Goal: Information Seeking & Learning: Learn about a topic

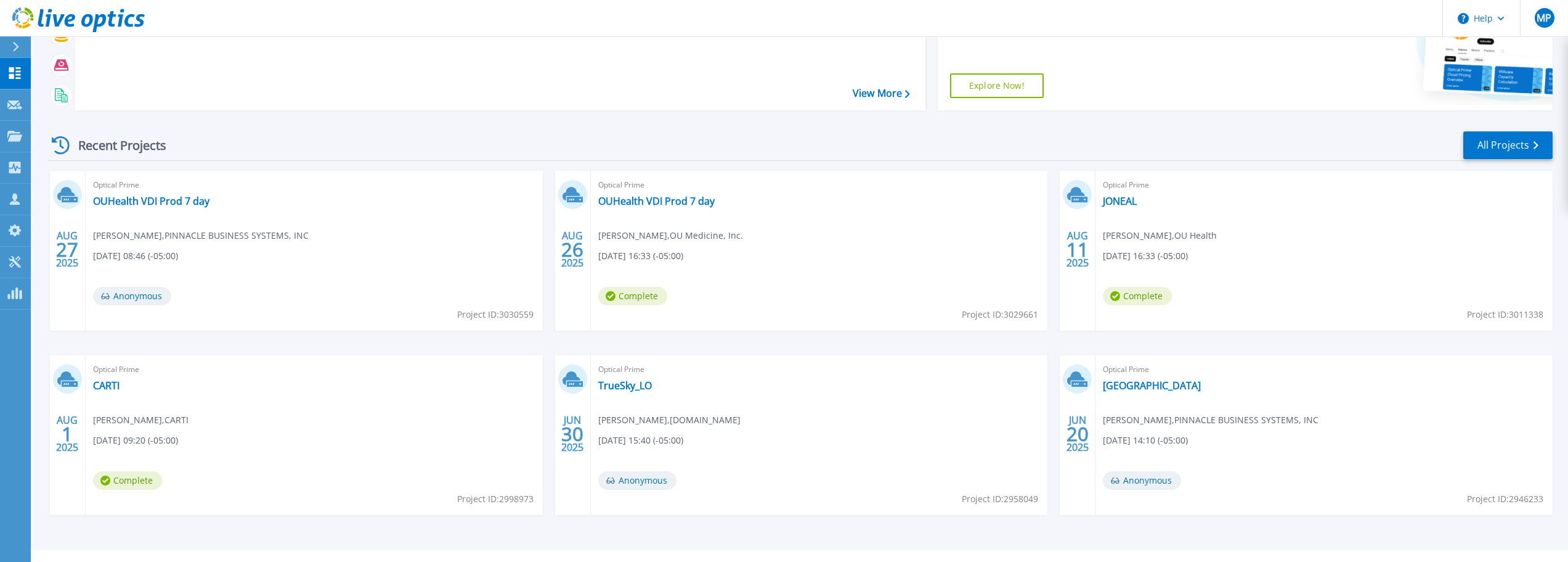
scroll to position [173, 0]
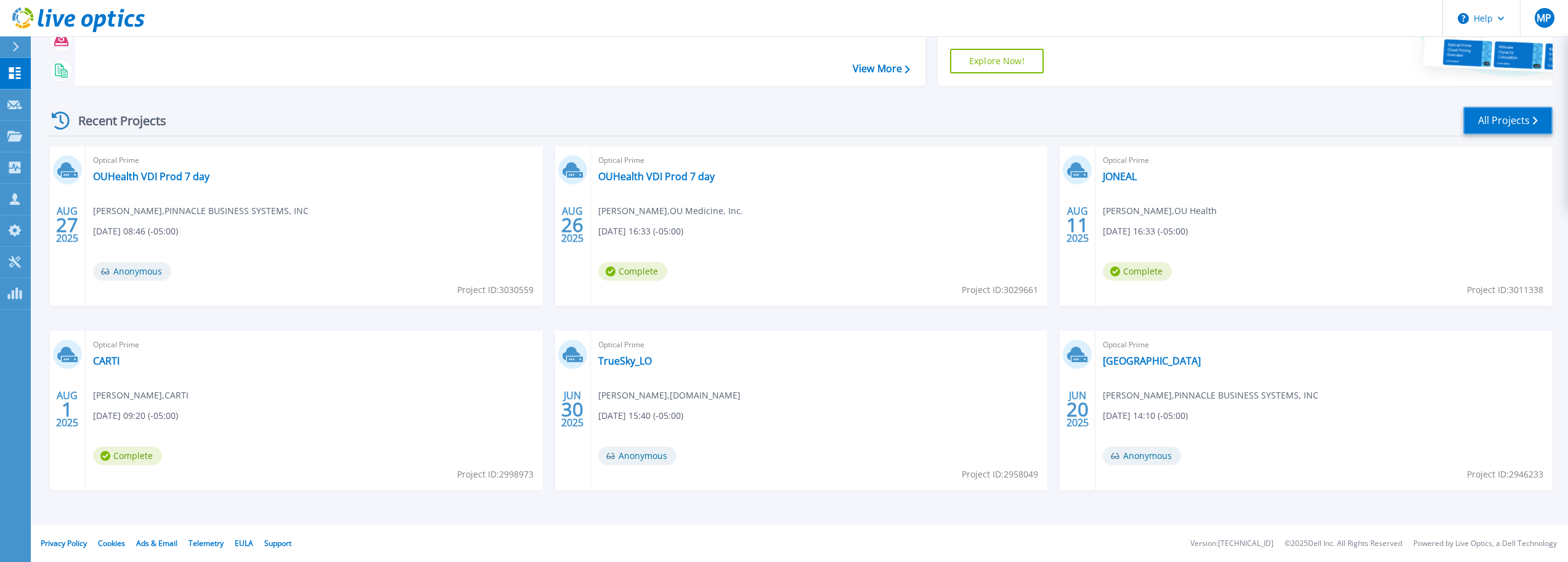
click at [1531, 113] on link "All Projects" at bounding box center [1507, 121] width 90 height 28
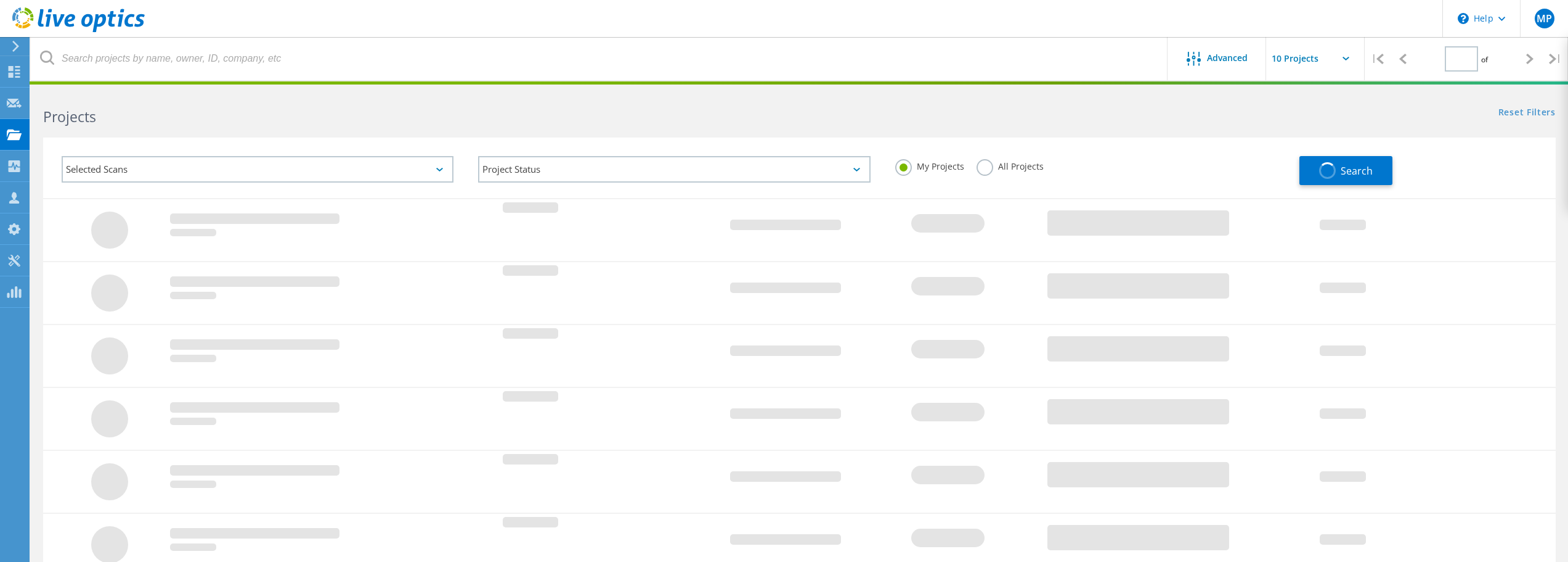
type input "1"
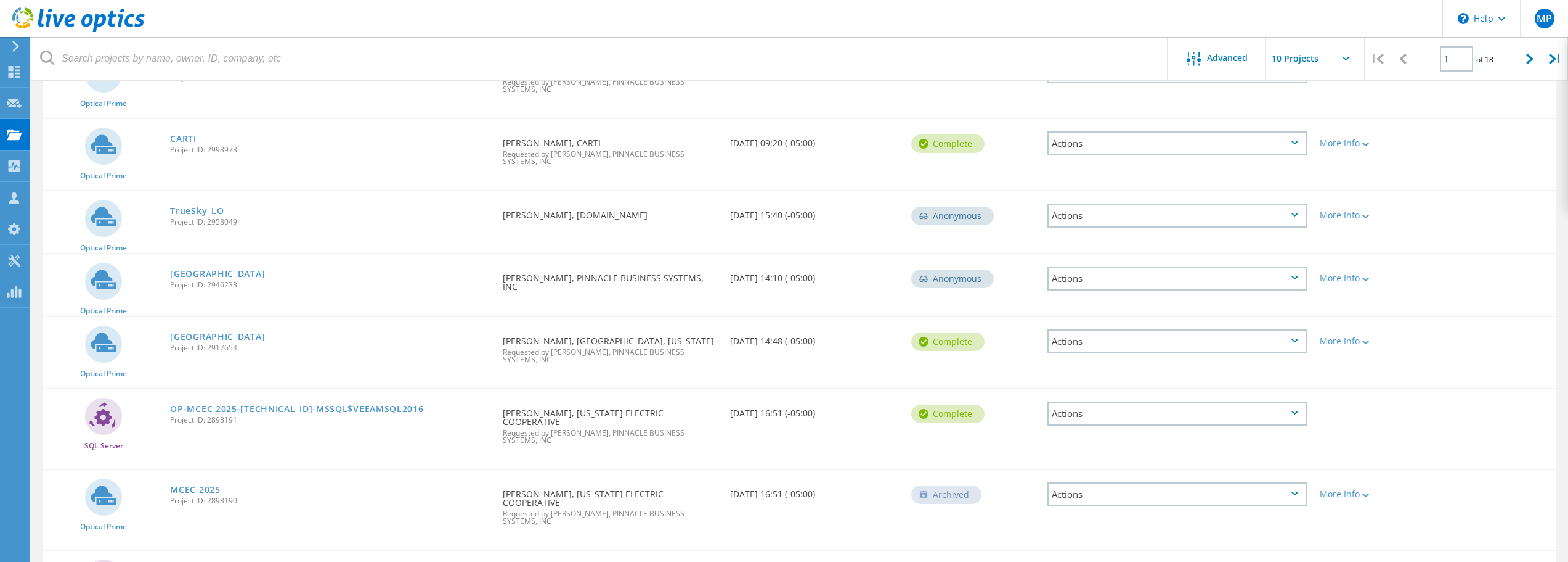
scroll to position [308, 0]
click at [304, 408] on link "OP-MCEC 2025-10.23.0.40-MSSQL$VEEAMSQL2016" at bounding box center [296, 406] width 253 height 9
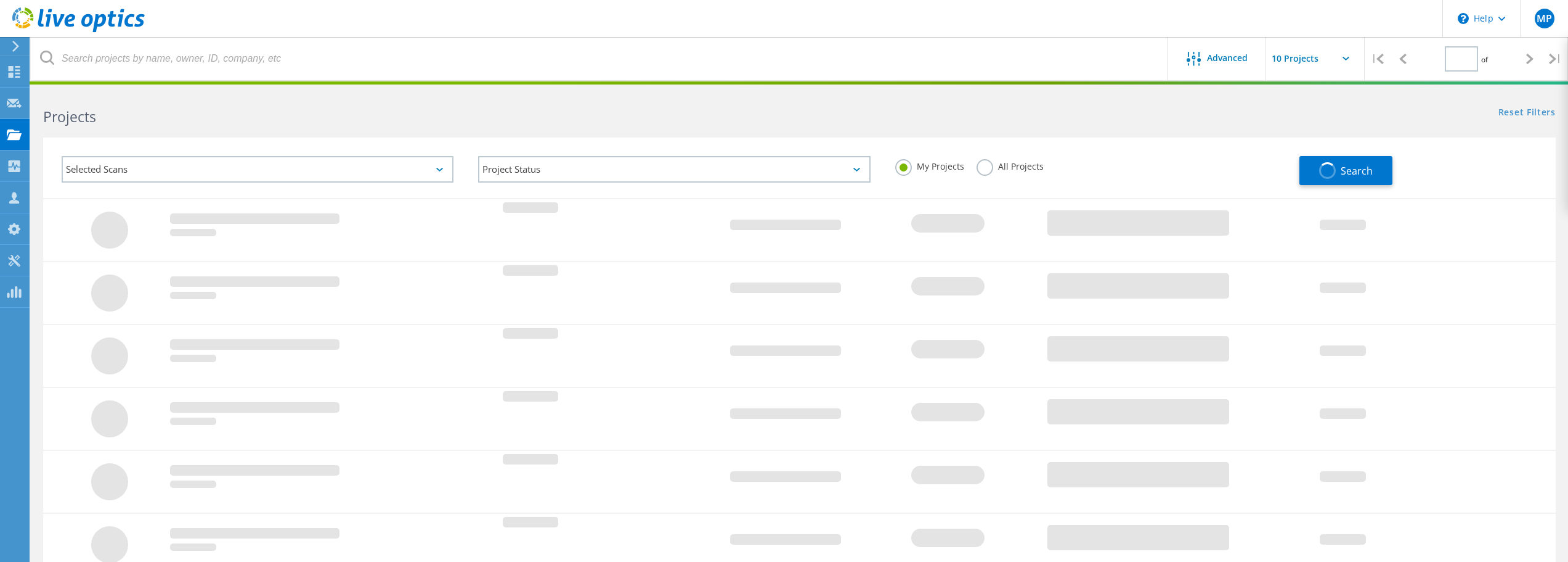
type input "1"
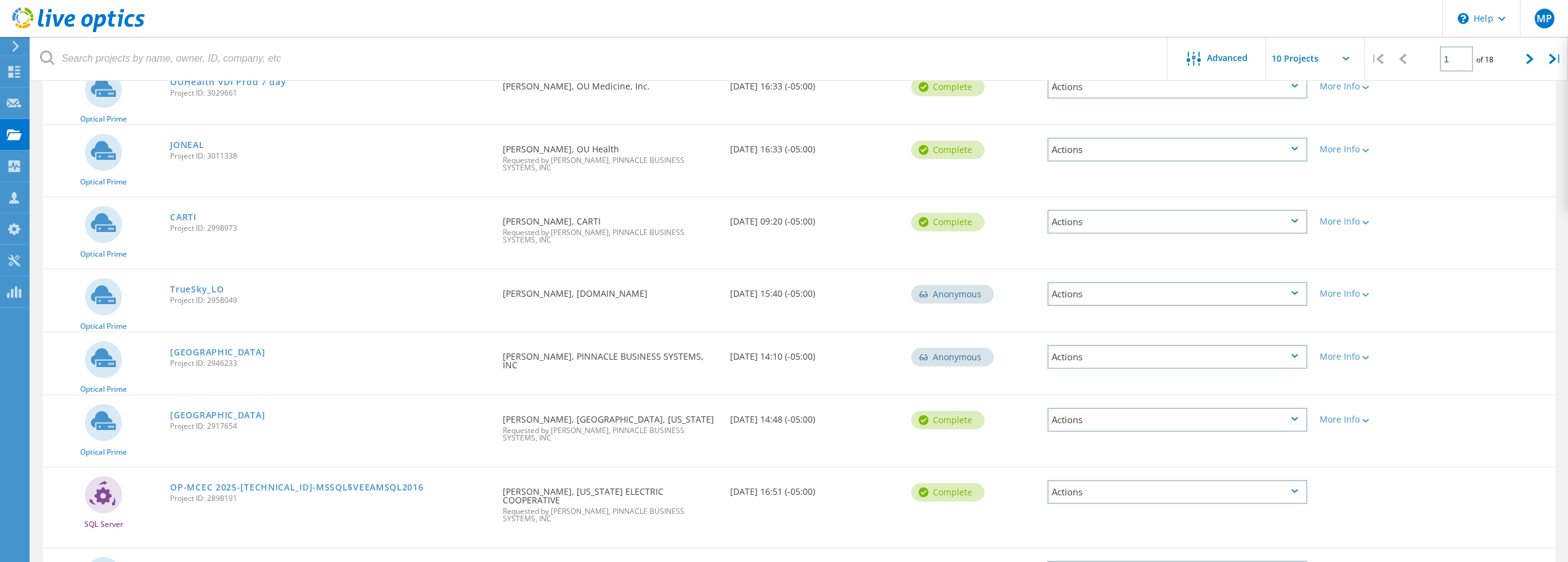
scroll to position [308, 0]
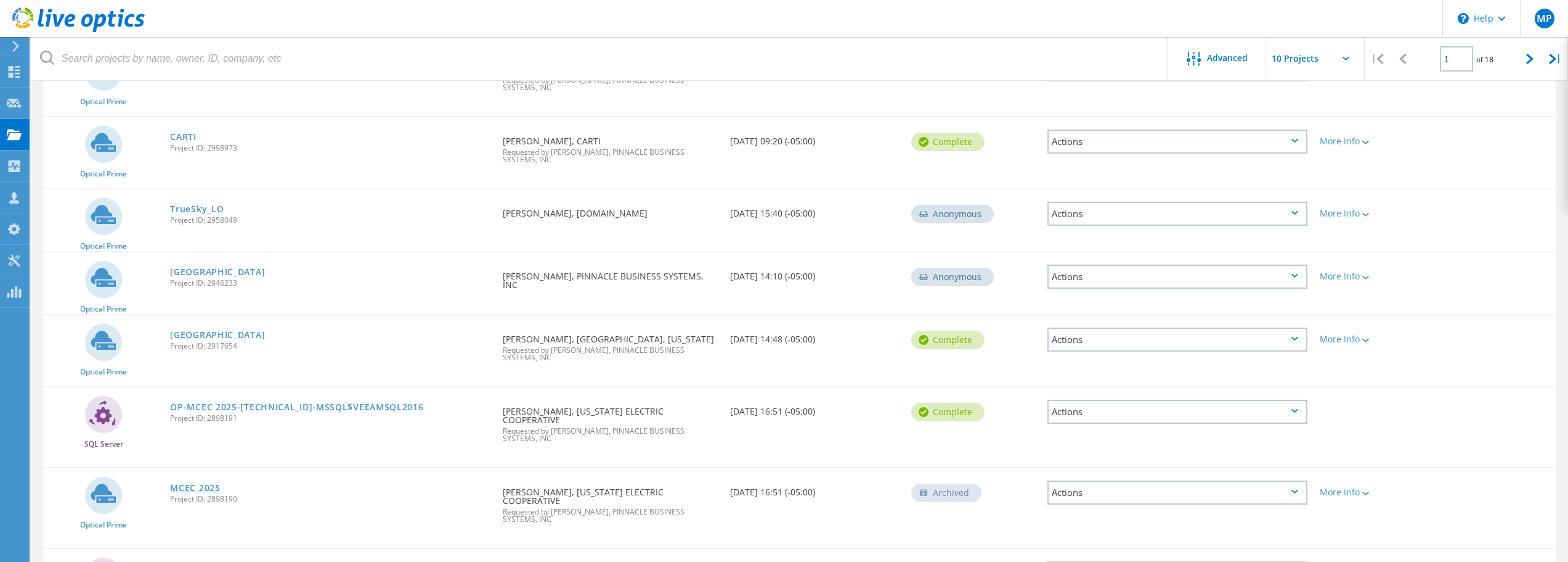
click at [184, 483] on link "MCEC 2025" at bounding box center [195, 487] width 50 height 9
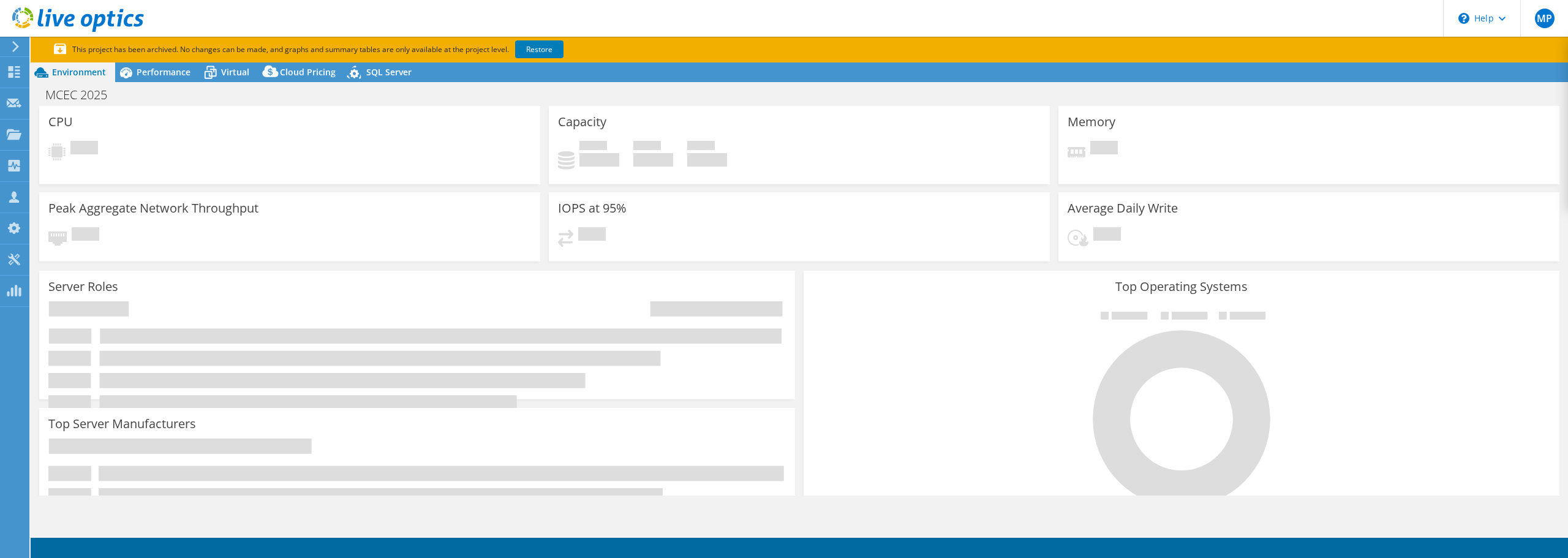
select select "USEast"
select select "USD"
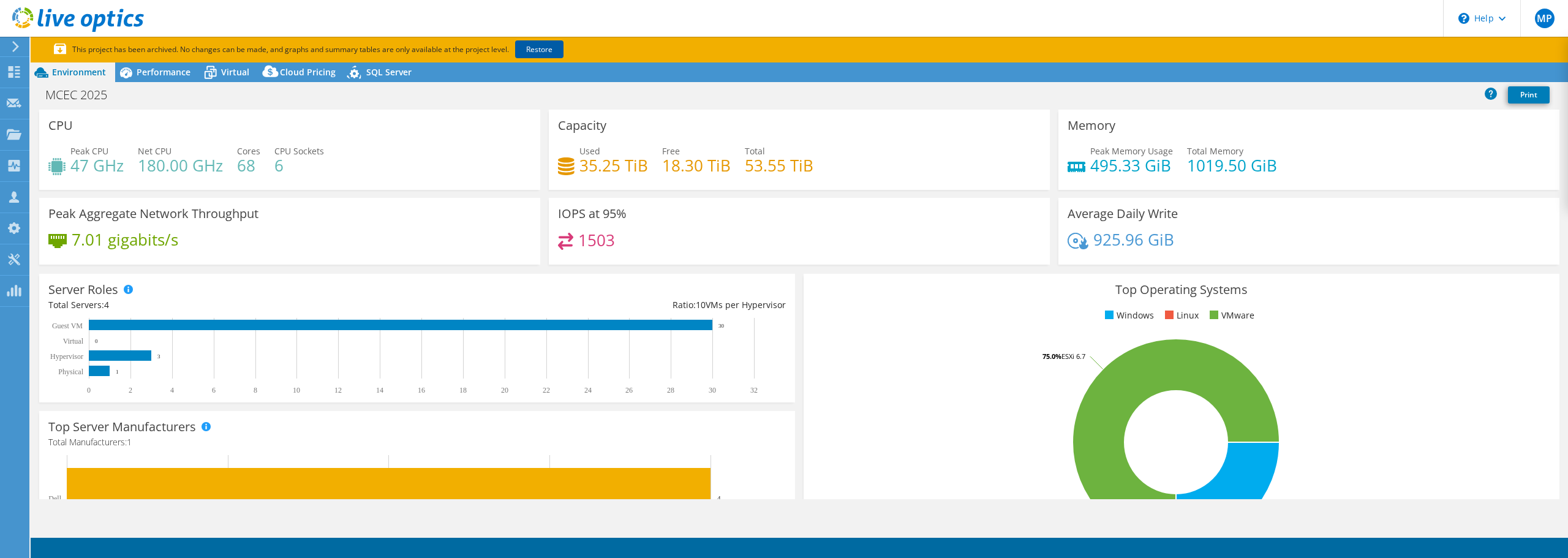
click at [550, 50] on link "Restore" at bounding box center [539, 49] width 48 height 18
click at [587, 94] on div "MCEC 2025 Print" at bounding box center [799, 94] width 1537 height 22
drag, startPoint x: 1091, startPoint y: 243, endPoint x: 1169, endPoint y: 248, distance: 78.2
click at [1169, 248] on div "925.96 GiB" at bounding box center [1309, 245] width 482 height 26
click at [600, 72] on div "Project Actions Project Actions Reports Share Export vSAN ReadyNode Sizer" at bounding box center [799, 72] width 1537 height 19
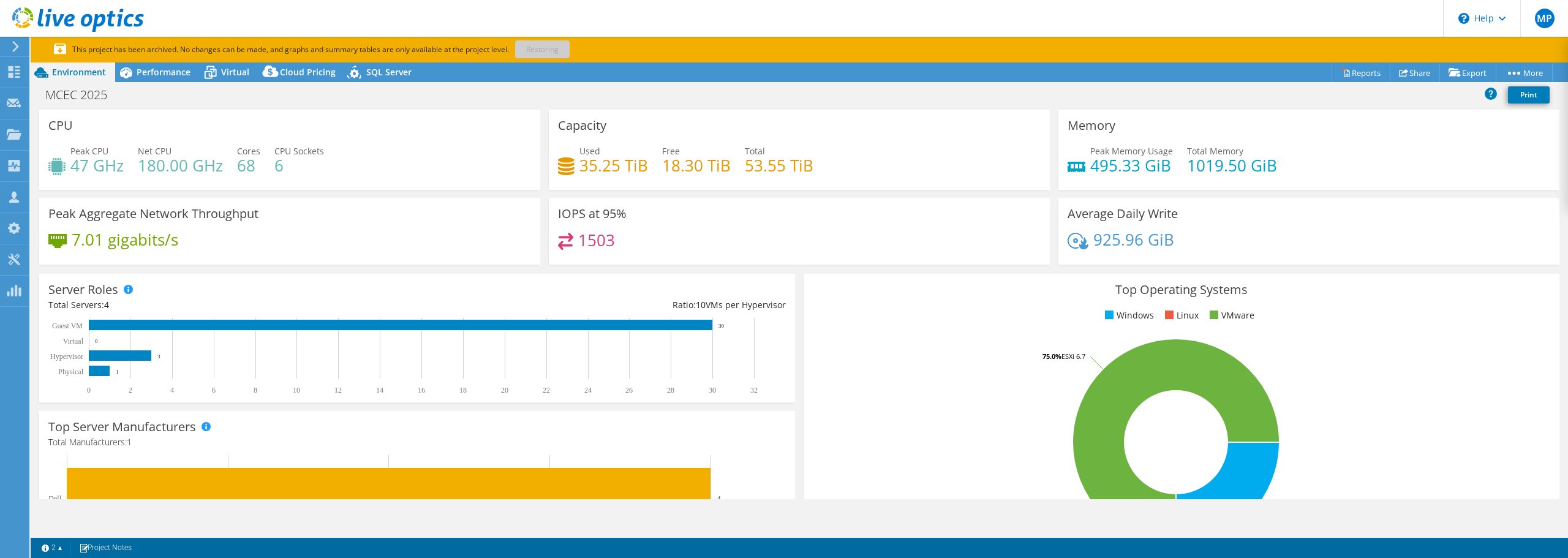
click at [559, 47] on p "This project has been archived. No changes can be made, and graphs and summary …" at bounding box center [354, 49] width 600 height 13
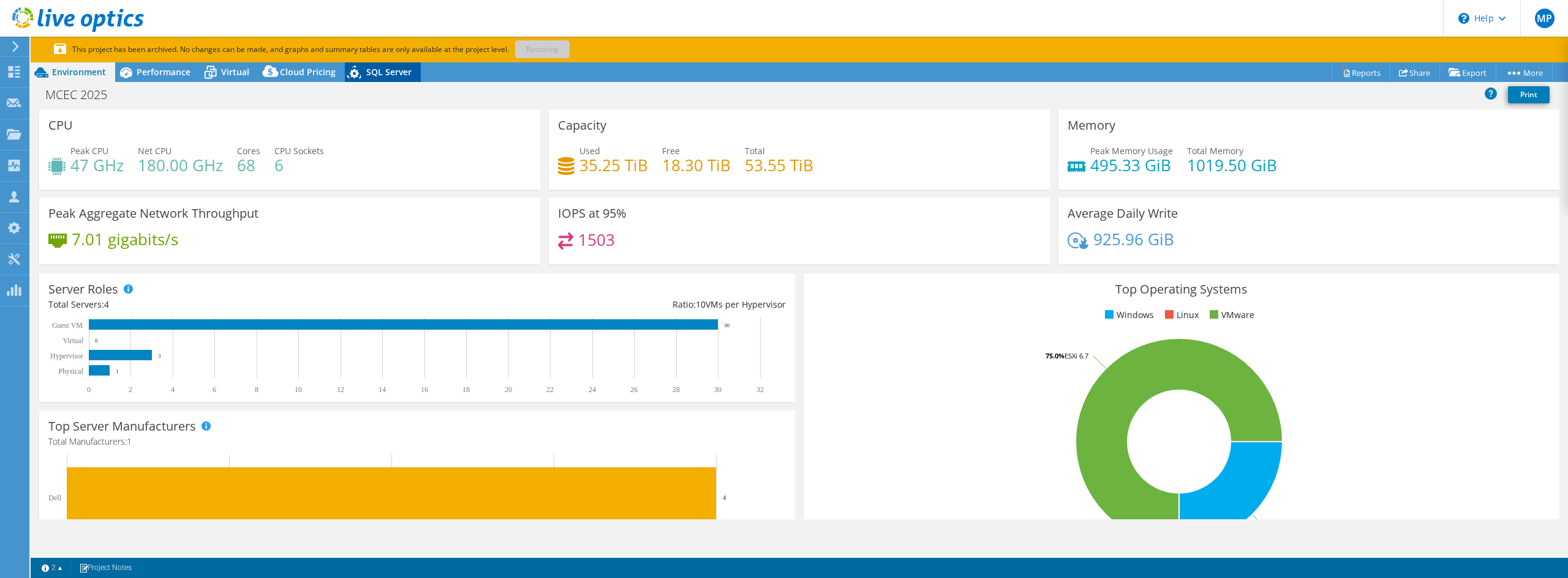
click at [388, 74] on span "SQL Server" at bounding box center [389, 71] width 46 height 12
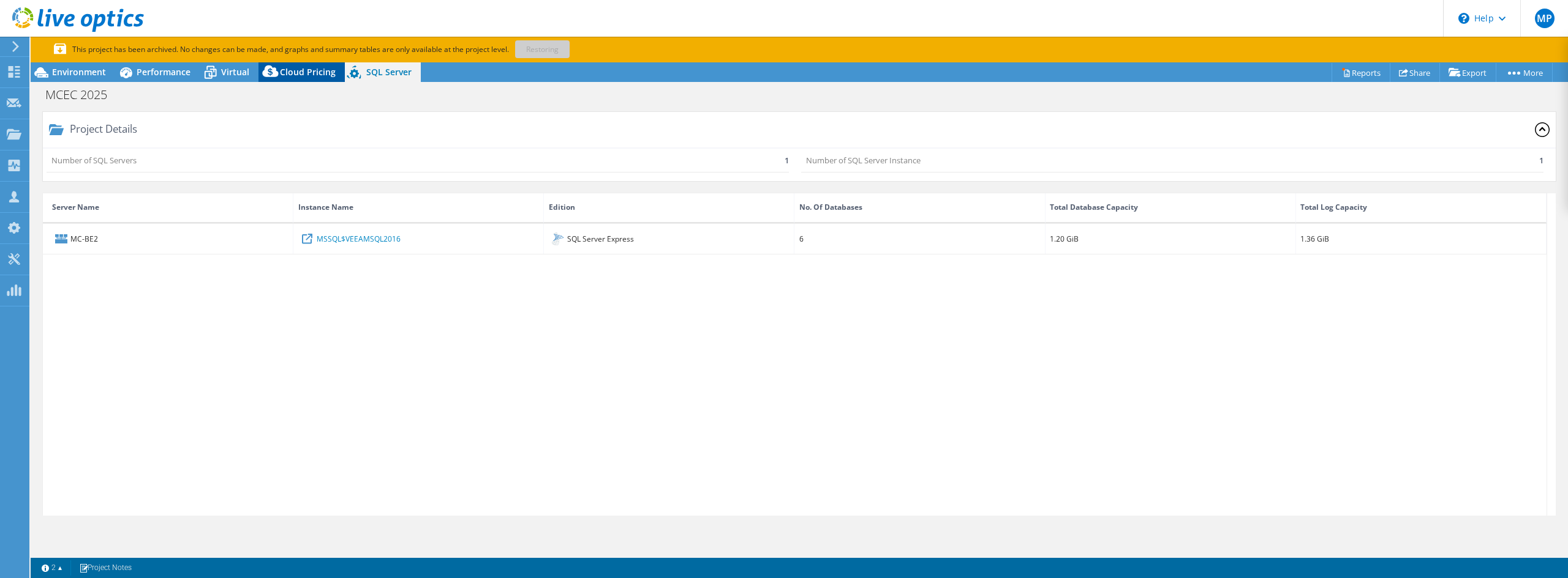
click at [321, 67] on span "Cloud Pricing" at bounding box center [307, 71] width 56 height 12
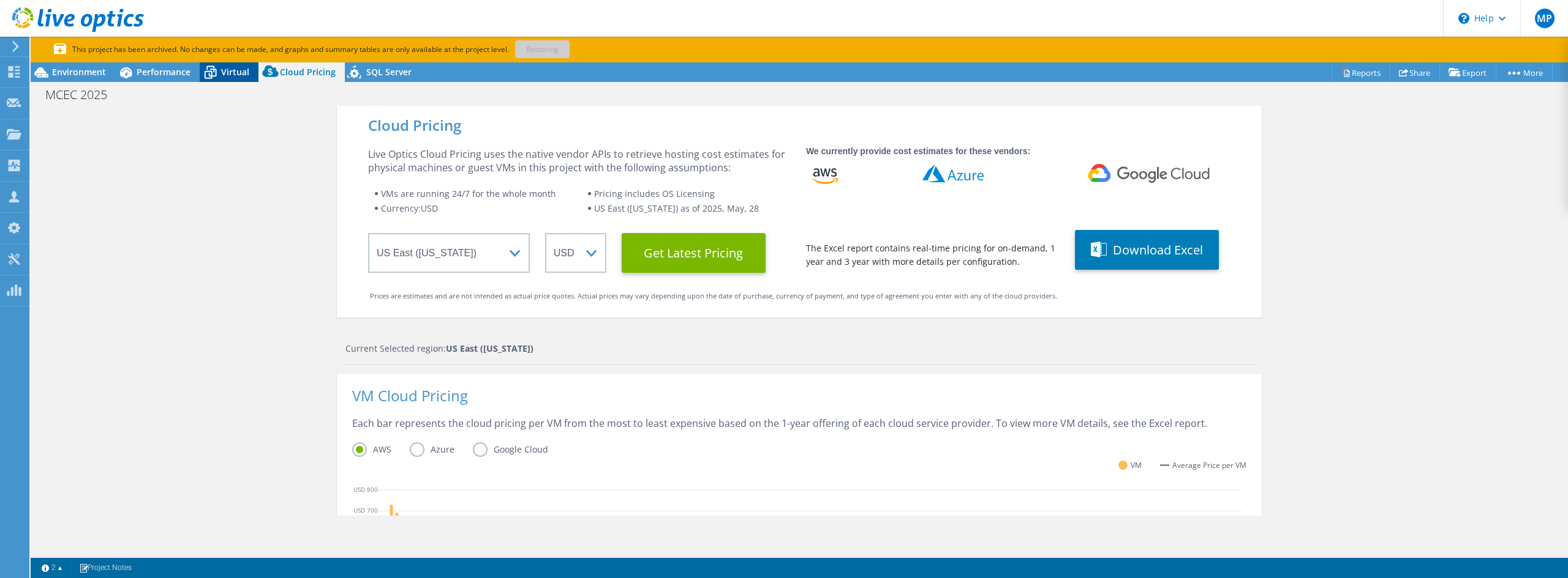
click at [216, 75] on icon at bounding box center [211, 73] width 22 height 22
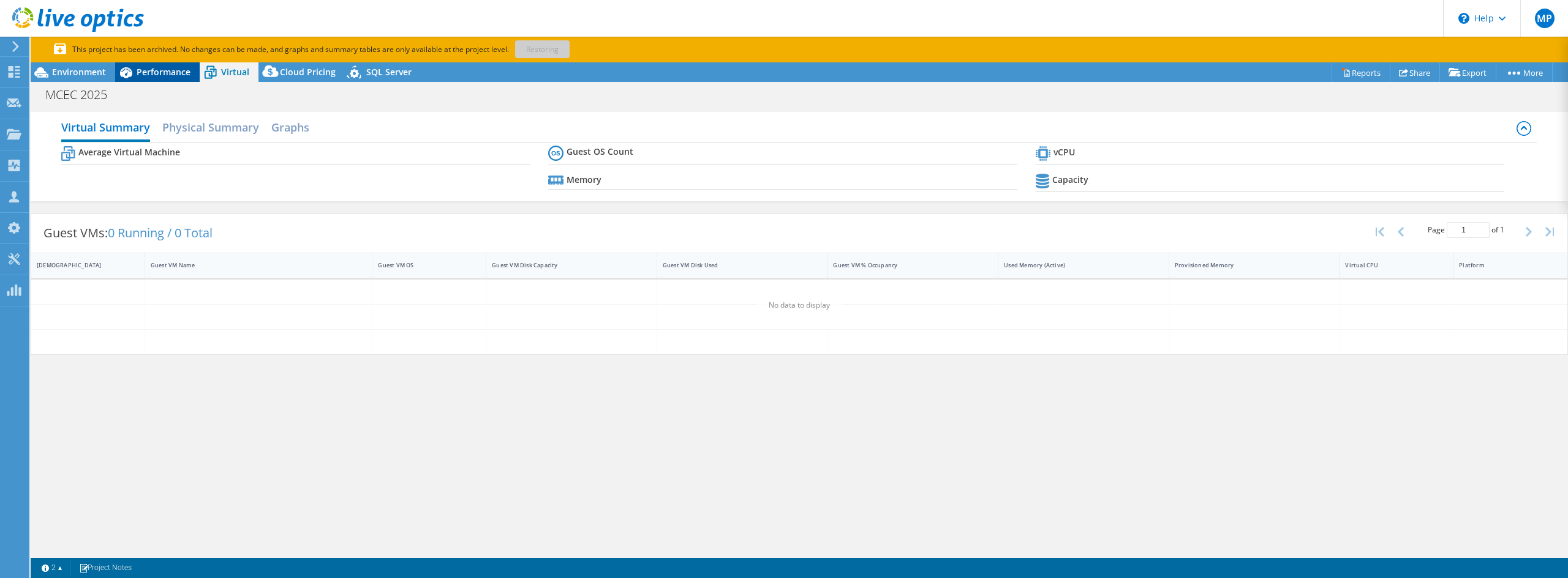
click at [177, 73] on span "Performance" at bounding box center [163, 71] width 54 height 12
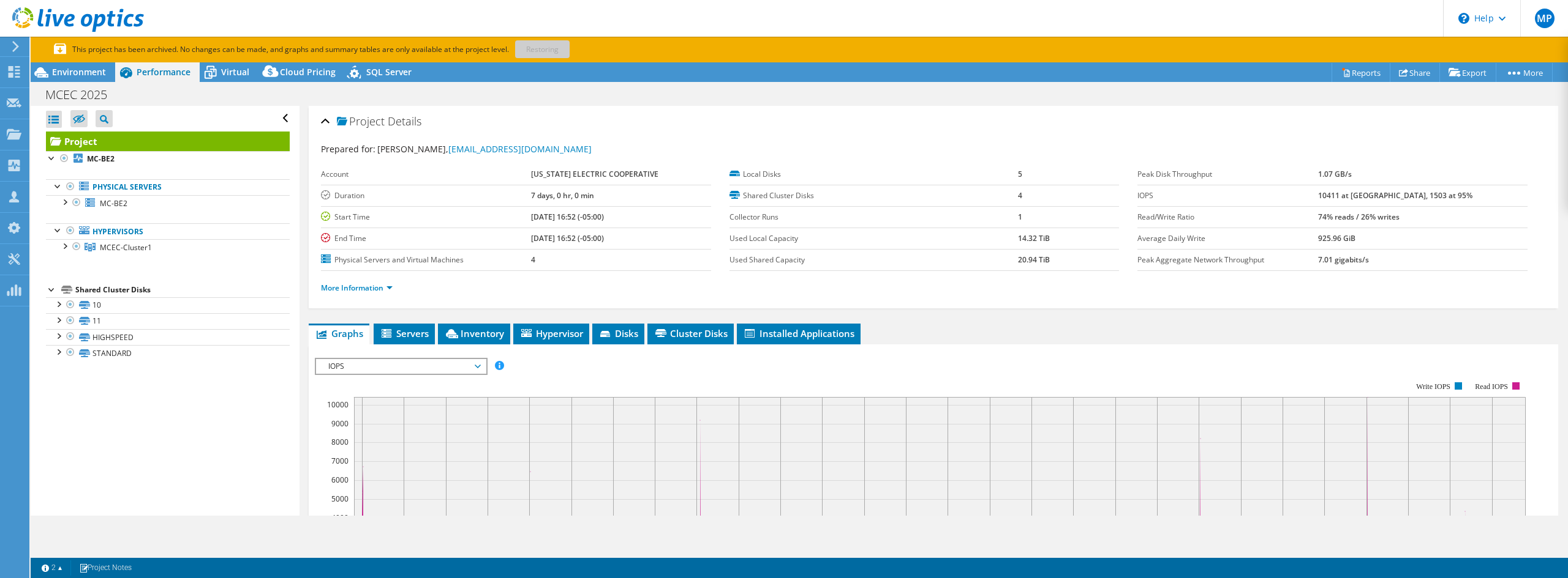
click at [551, 56] on p "This project has been archived. No changes can be made, and graphs and summary …" at bounding box center [354, 49] width 600 height 13
click at [420, 330] on span "Servers" at bounding box center [403, 333] width 49 height 12
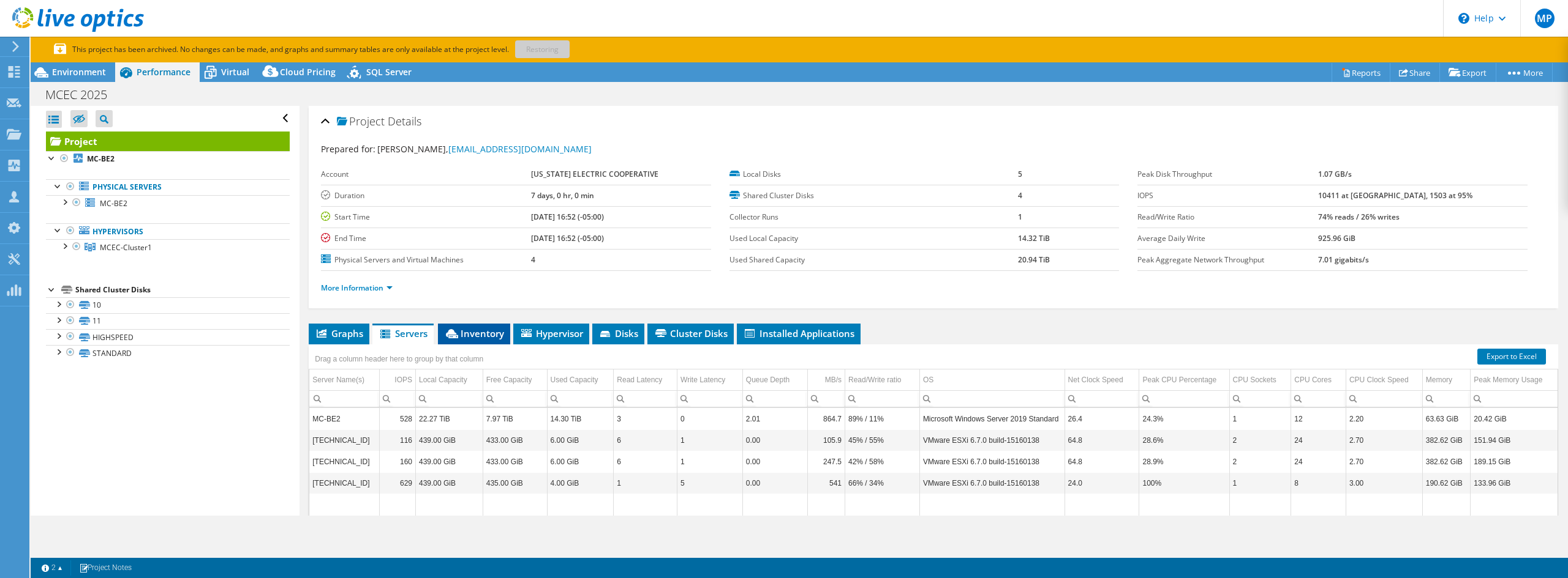
click at [489, 332] on span "Inventory" at bounding box center [474, 333] width 60 height 12
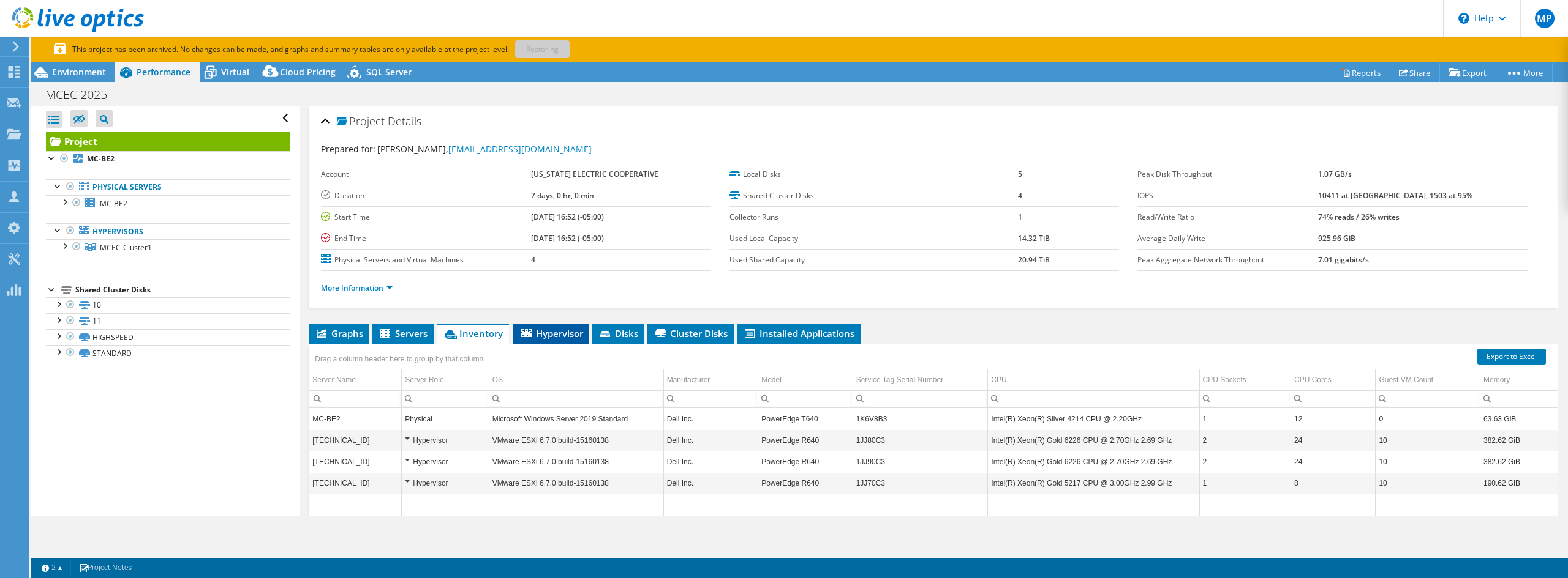
click at [570, 335] on span "Hypervisor" at bounding box center [551, 333] width 63 height 12
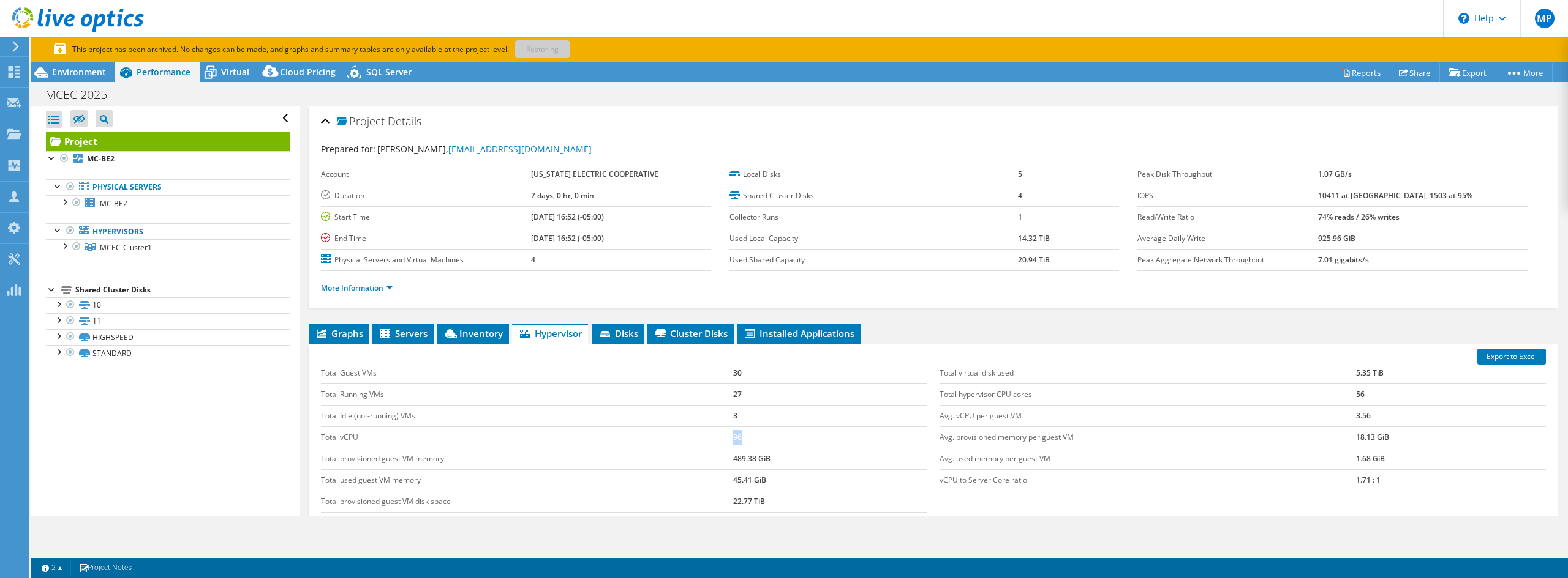
drag, startPoint x: 369, startPoint y: 442, endPoint x: 739, endPoint y: 440, distance: 370.0
click at [739, 440] on tr "Total vCPU 96" at bounding box center [623, 437] width 606 height 22
click at [620, 342] on li "Disks" at bounding box center [618, 333] width 52 height 21
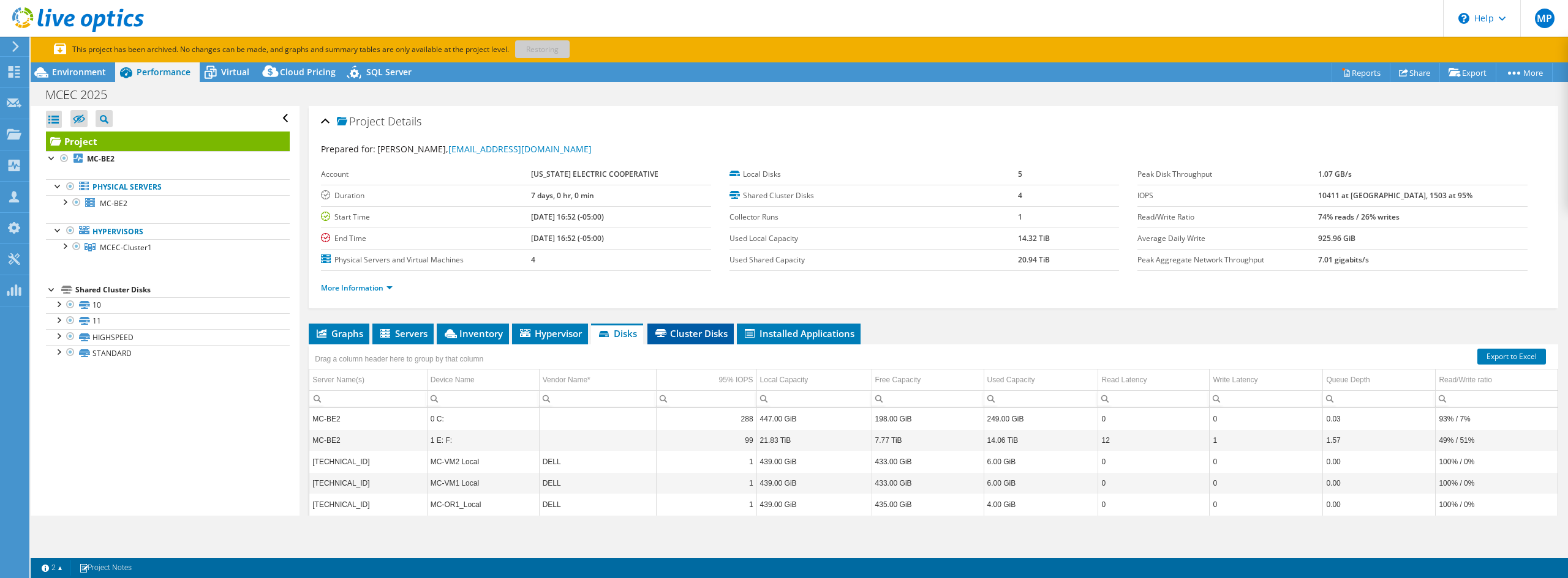
click at [678, 330] on span "Cluster Disks" at bounding box center [691, 333] width 74 height 12
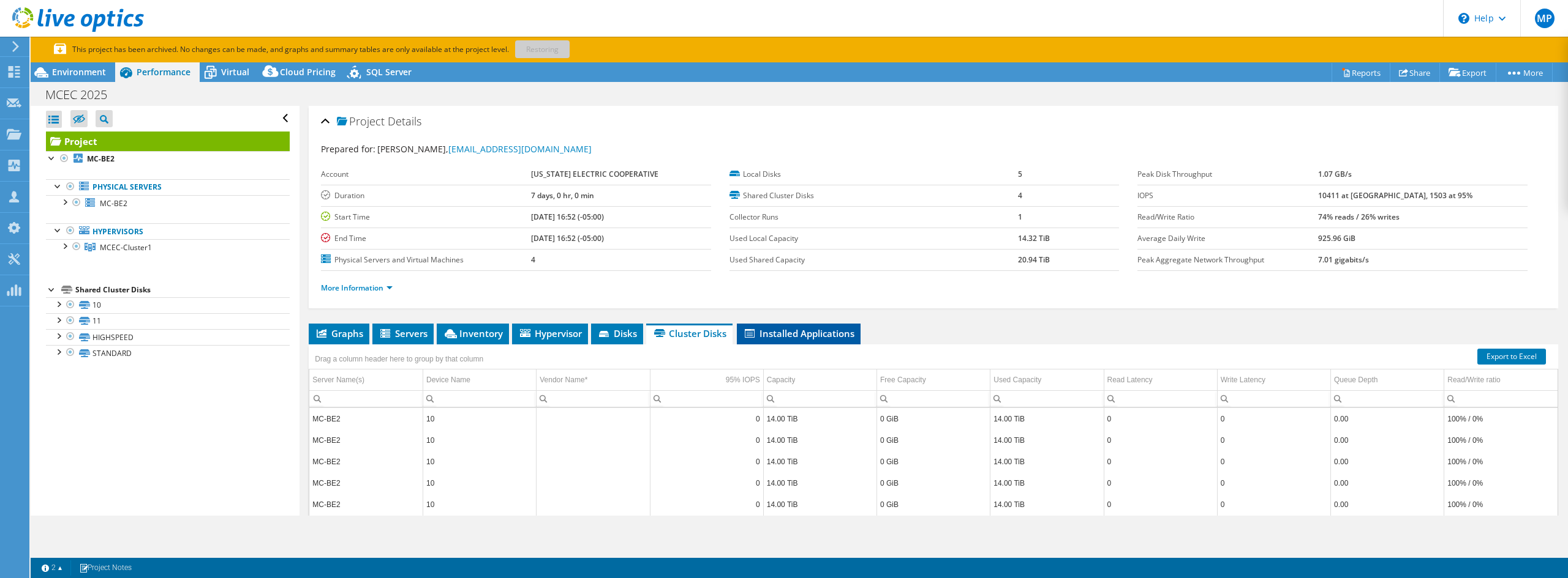
click at [773, 336] on span "Installed Applications" at bounding box center [798, 333] width 112 height 12
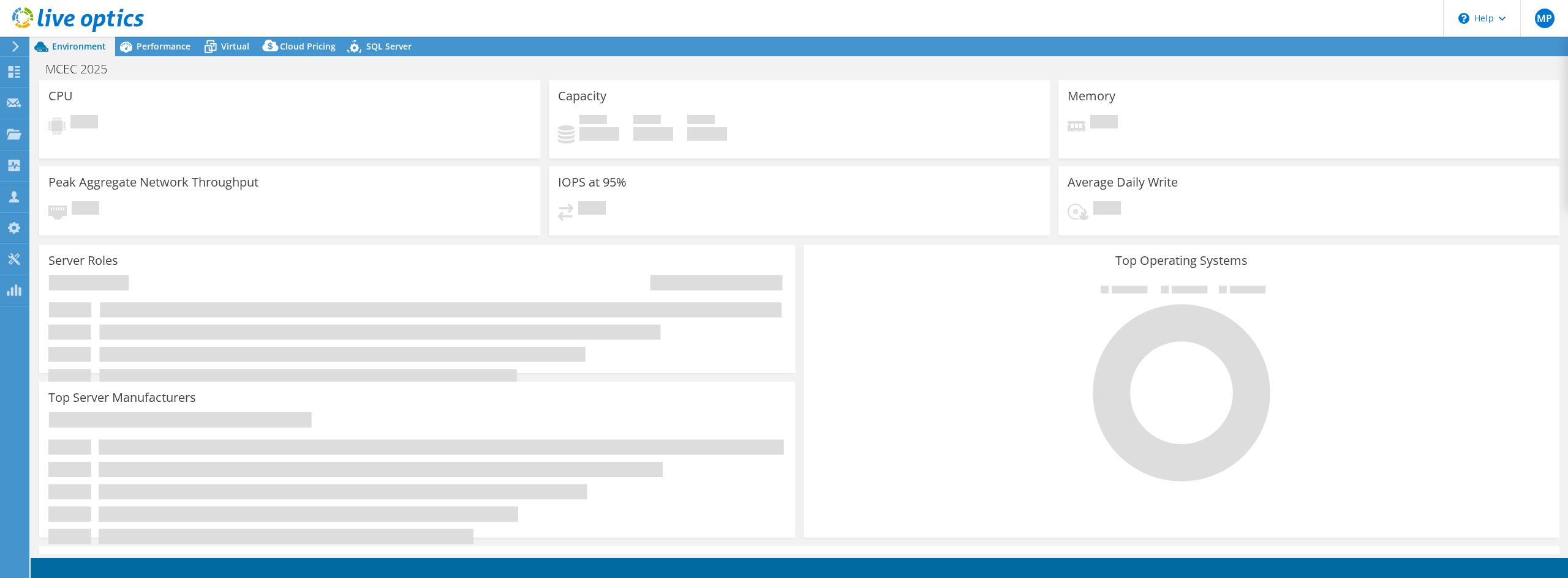
select select "USEast"
select select "USD"
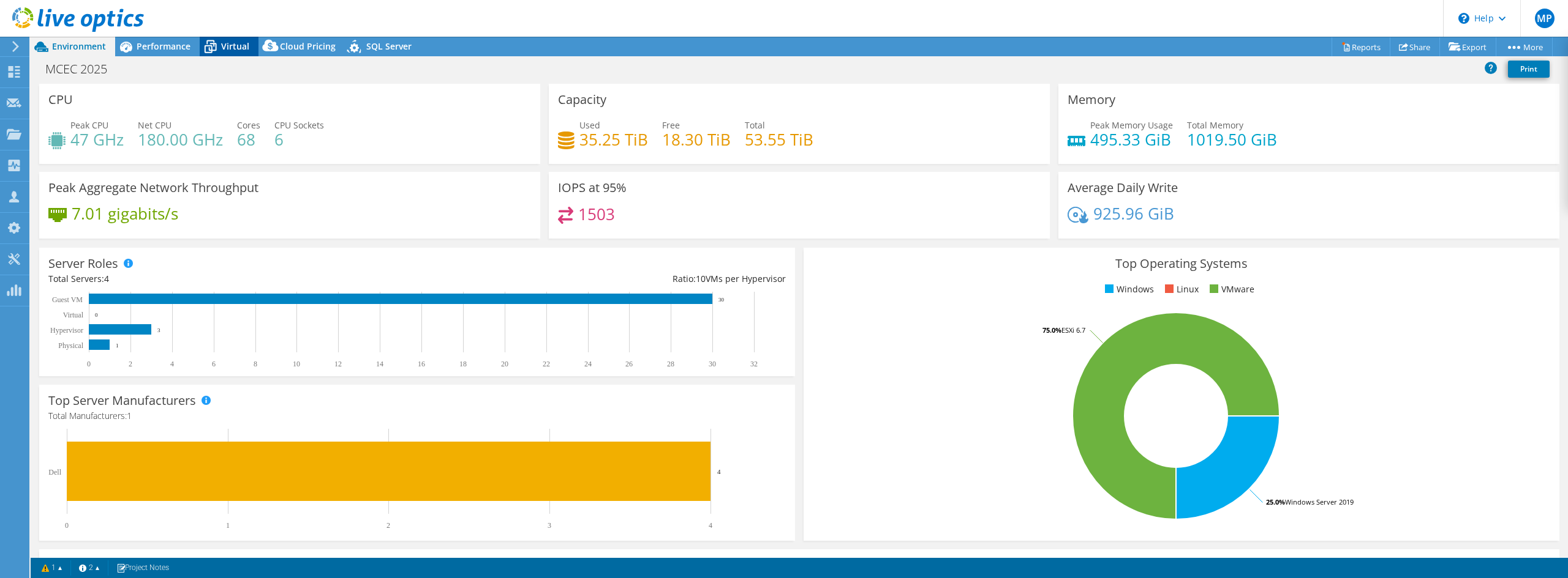
click at [217, 45] on icon at bounding box center [211, 47] width 22 height 22
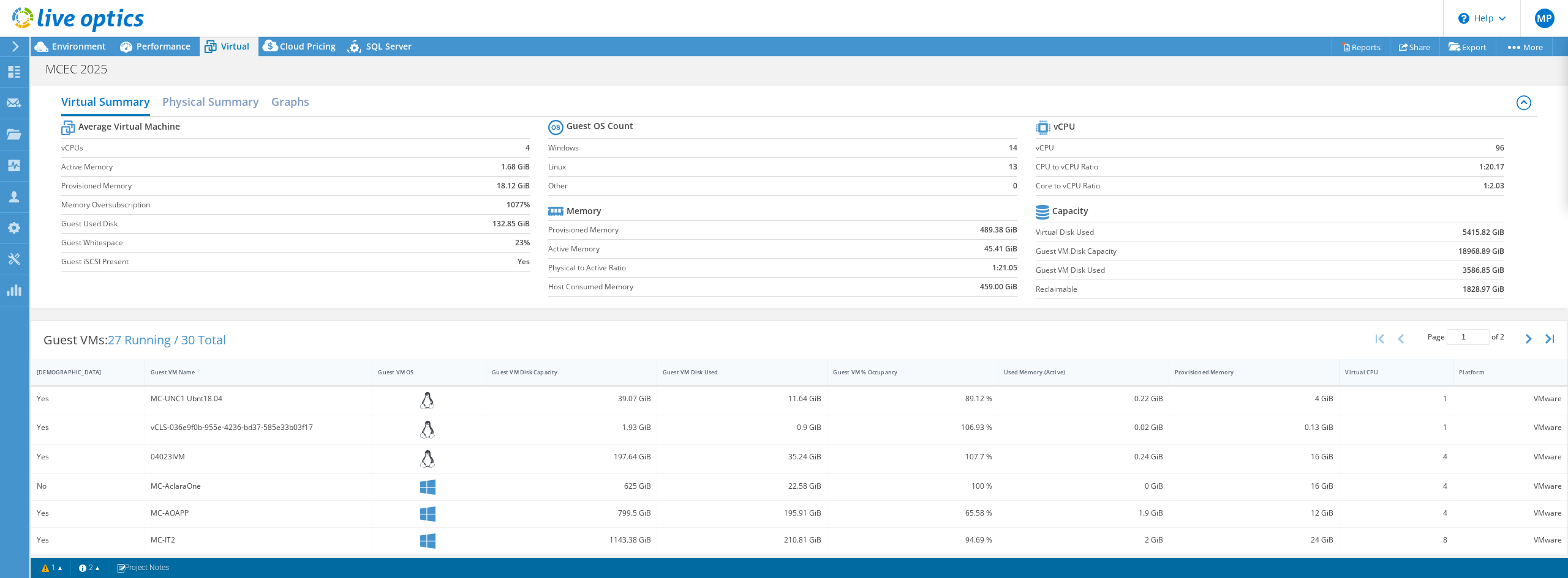
click at [1378, 379] on div "Virtual CPU" at bounding box center [1388, 372] width 98 height 19
